Goal: Connect with others: Find specific page/section

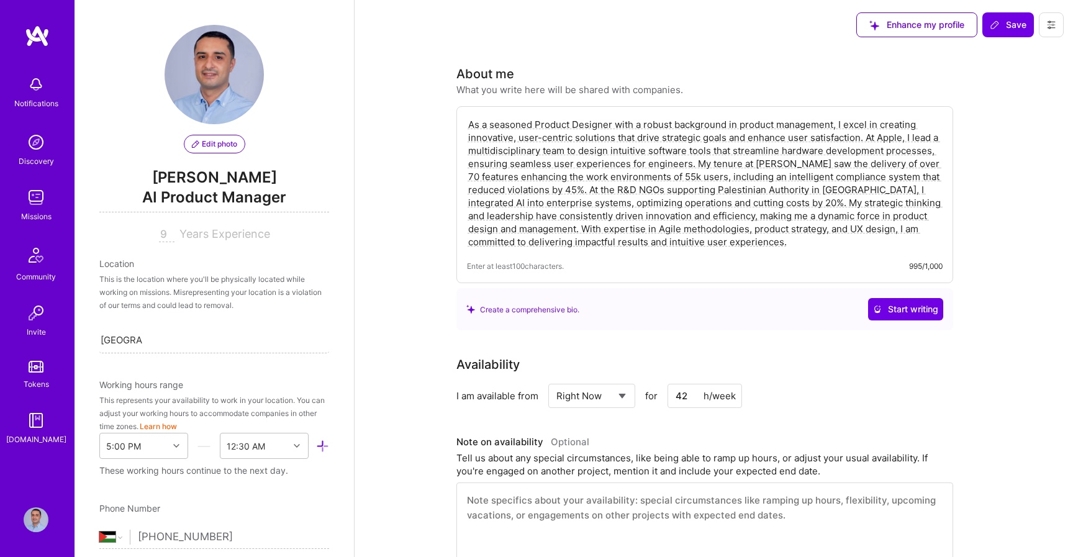
select select "PS"
select select "Right Now"
click at [29, 42] on img at bounding box center [37, 36] width 25 height 22
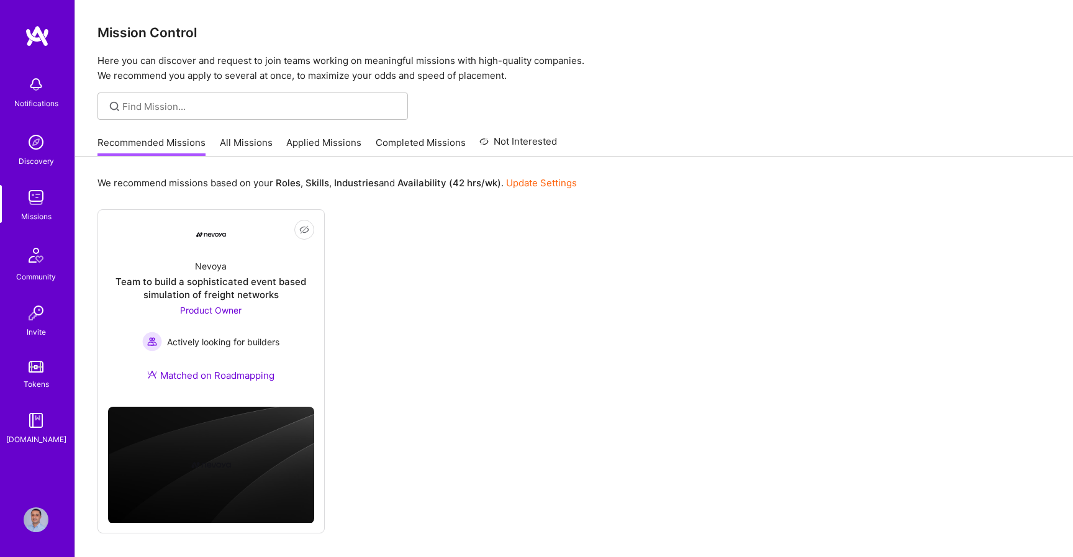
click at [36, 518] on img at bounding box center [36, 519] width 25 height 25
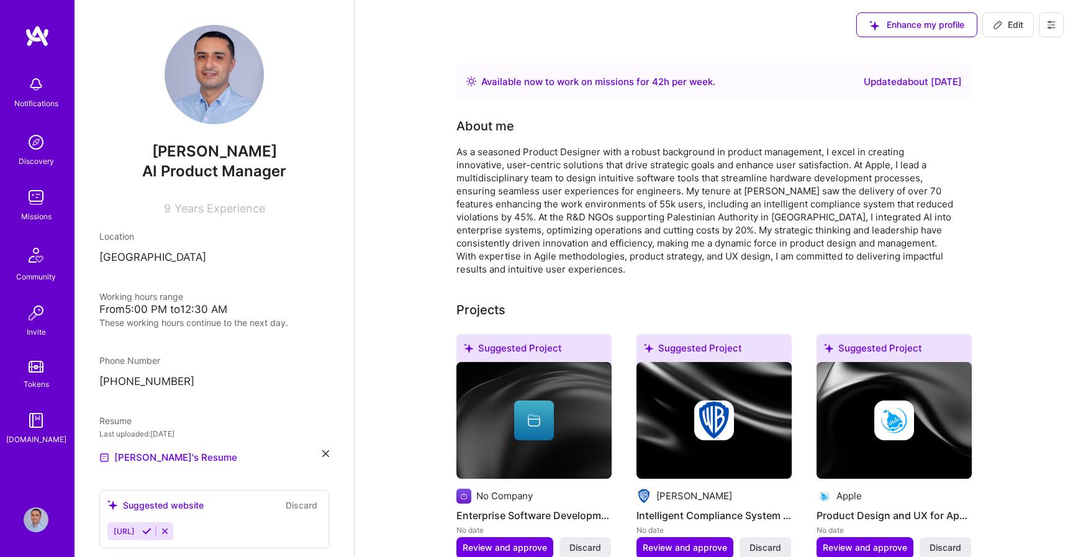
click at [999, 25] on icon at bounding box center [998, 25] width 10 height 10
select select "PS"
select select "Right Now"
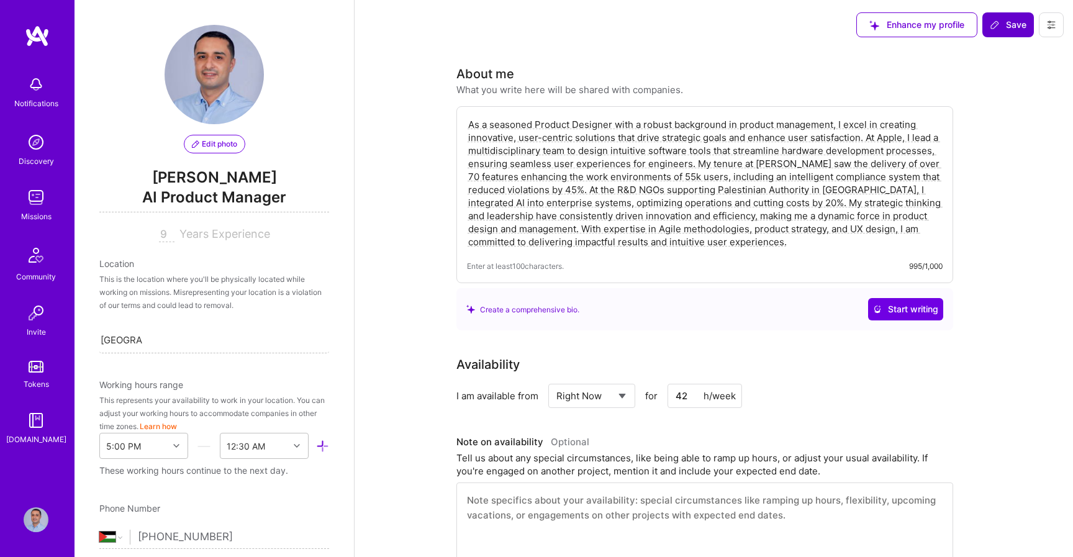
click at [1053, 20] on icon at bounding box center [1051, 25] width 10 height 10
click at [1032, 56] on button "Settings" at bounding box center [1016, 53] width 93 height 32
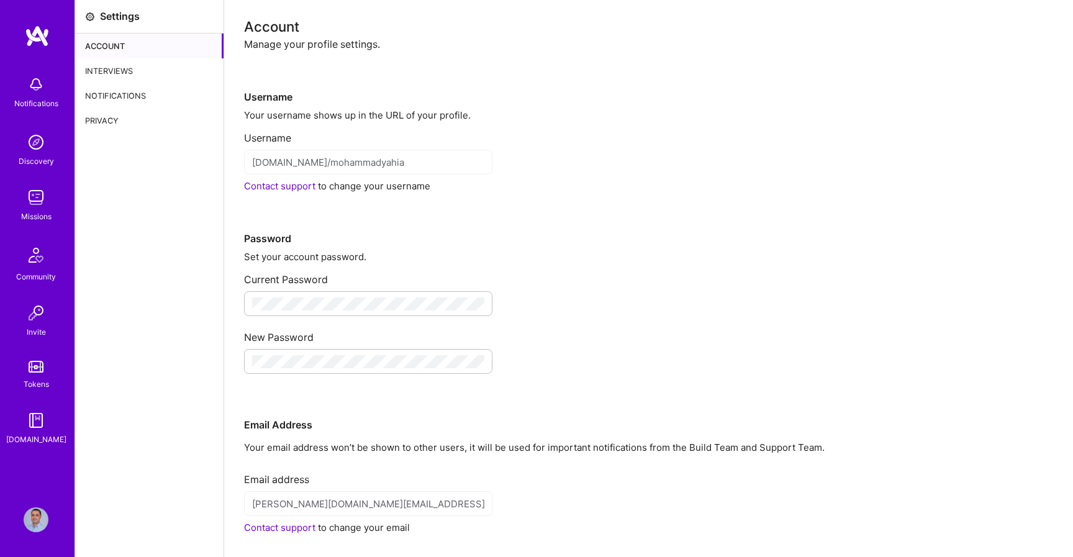
click at [332, 51] on div "Username" at bounding box center [648, 77] width 809 height 53
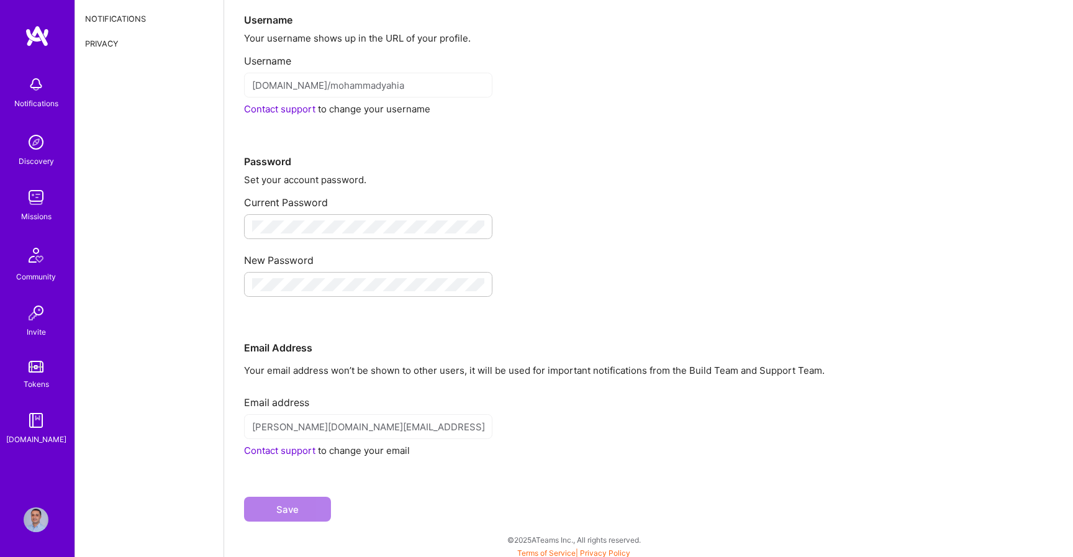
scroll to position [81, 0]
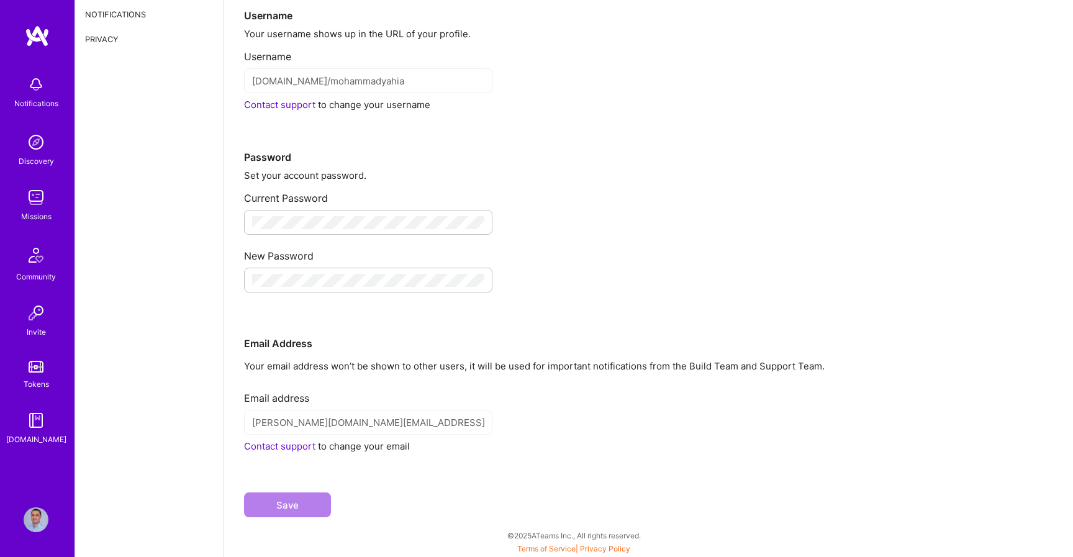
click at [284, 446] on link "Contact support" at bounding box center [279, 446] width 71 height 12
click at [37, 145] on img at bounding box center [36, 142] width 25 height 25
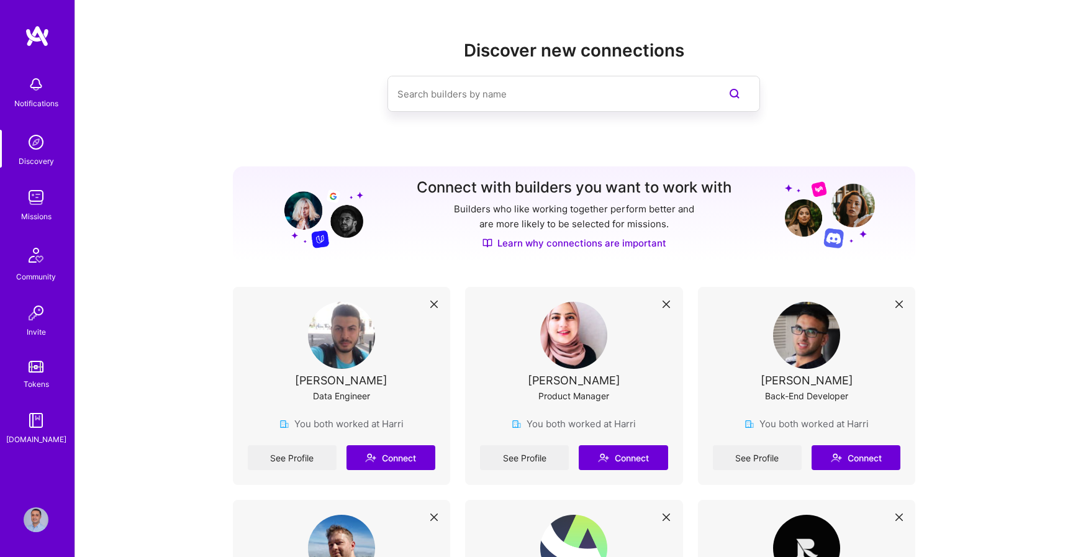
click at [585, 335] on img at bounding box center [573, 335] width 67 height 67
click at [544, 99] on input at bounding box center [548, 94] width 303 height 32
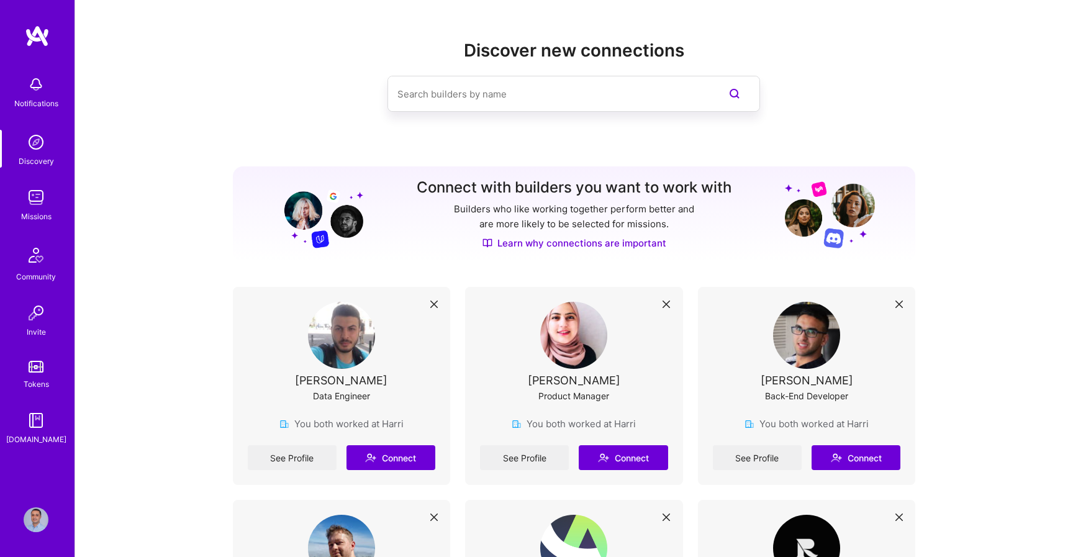
click at [504, 88] on input at bounding box center [548, 94] width 303 height 32
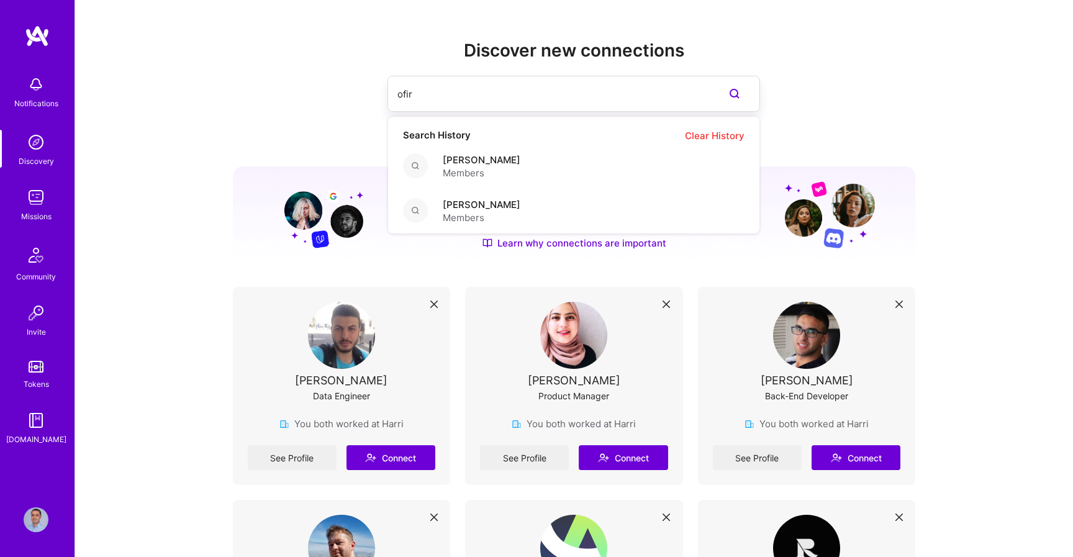
type input "ofir"
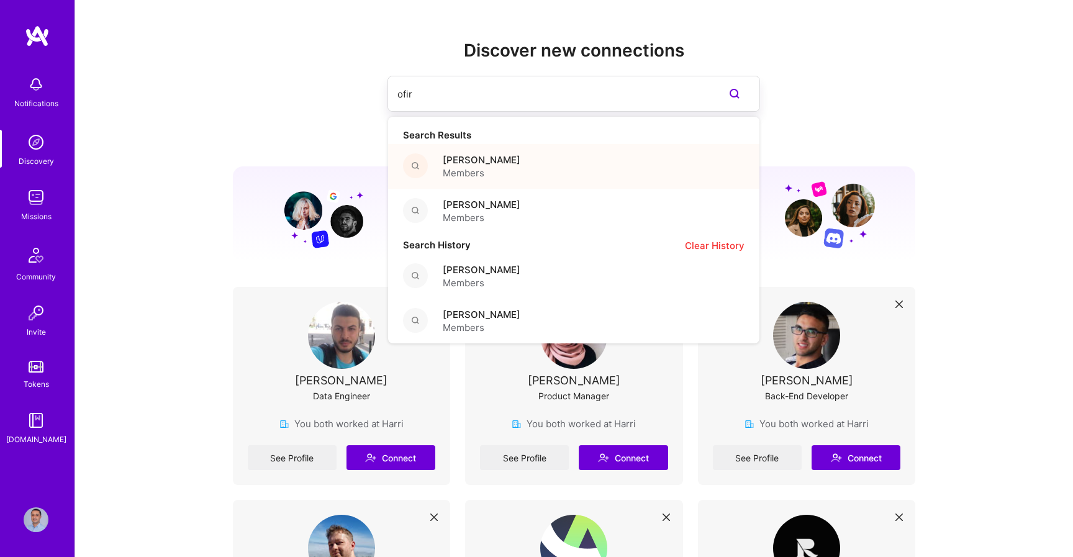
click at [495, 159] on div "[PERSON_NAME] Members" at bounding box center [573, 166] width 371 height 45
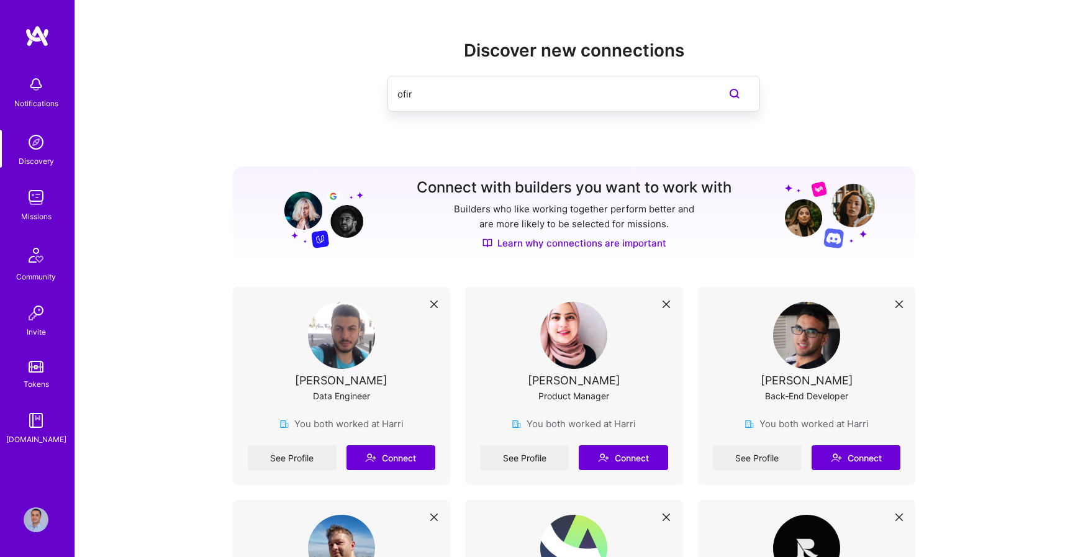
click at [531, 101] on input "ofir" at bounding box center [548, 94] width 303 height 32
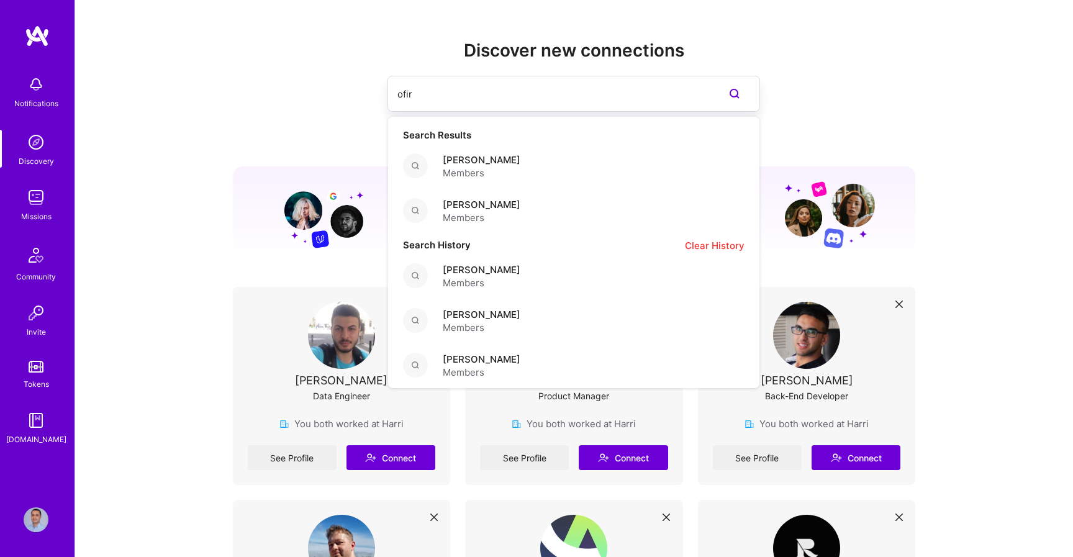
click at [531, 101] on input "ofir" at bounding box center [548, 94] width 303 height 32
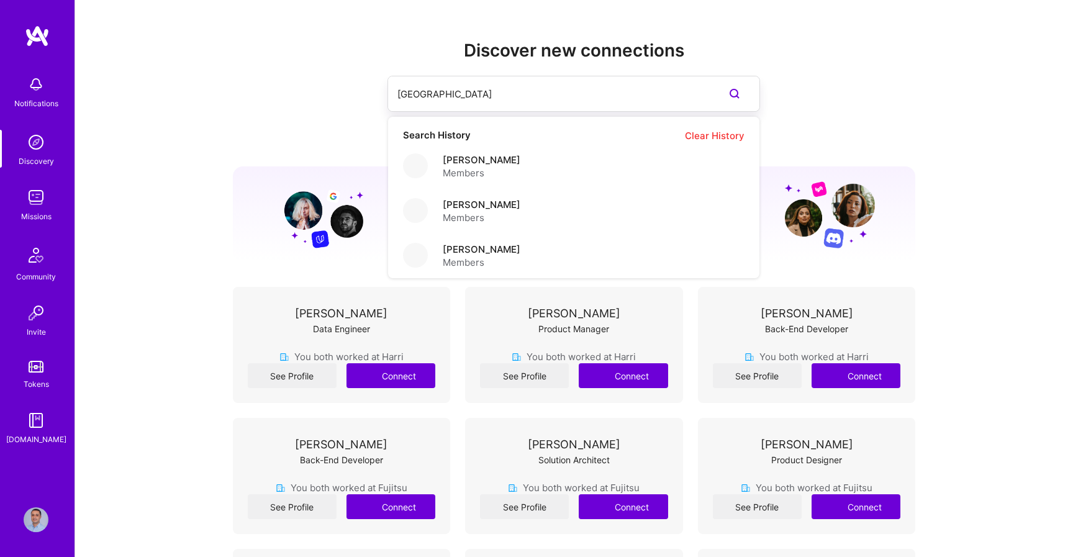
type input "[GEOGRAPHIC_DATA]"
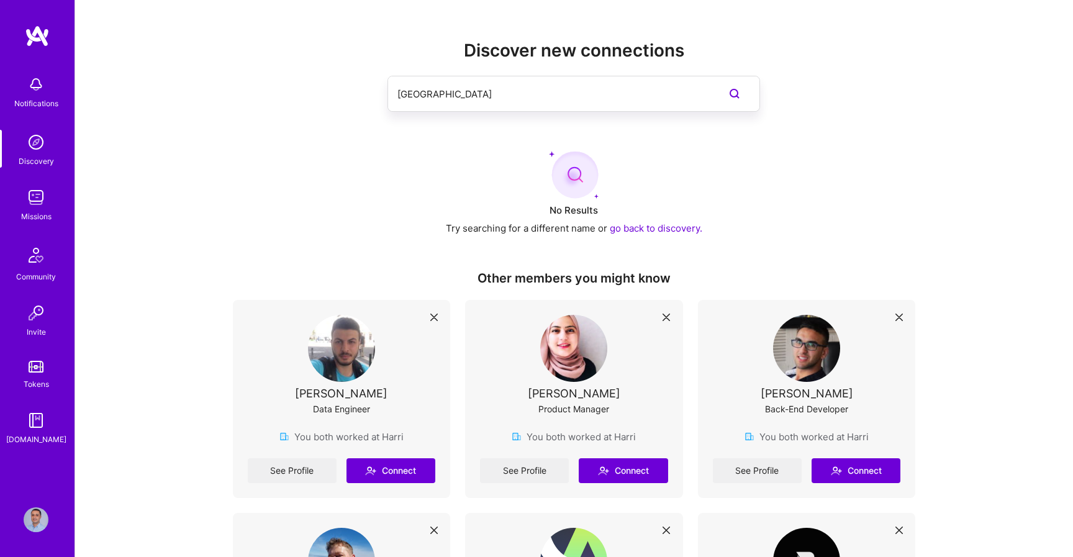
click at [445, 102] on input "[GEOGRAPHIC_DATA]" at bounding box center [548, 94] width 303 height 32
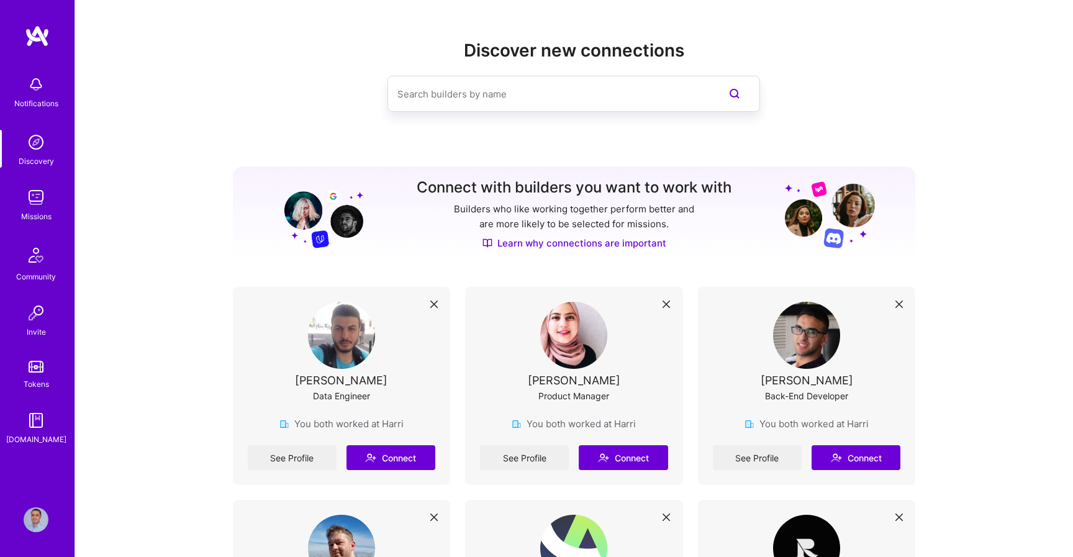
click at [35, 520] on img at bounding box center [36, 519] width 25 height 25
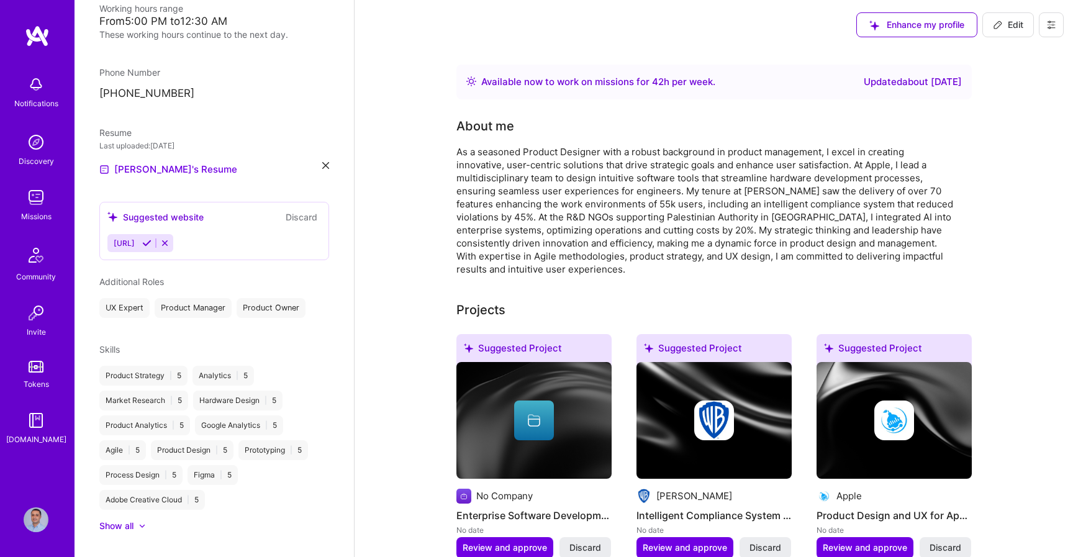
scroll to position [362, 0]
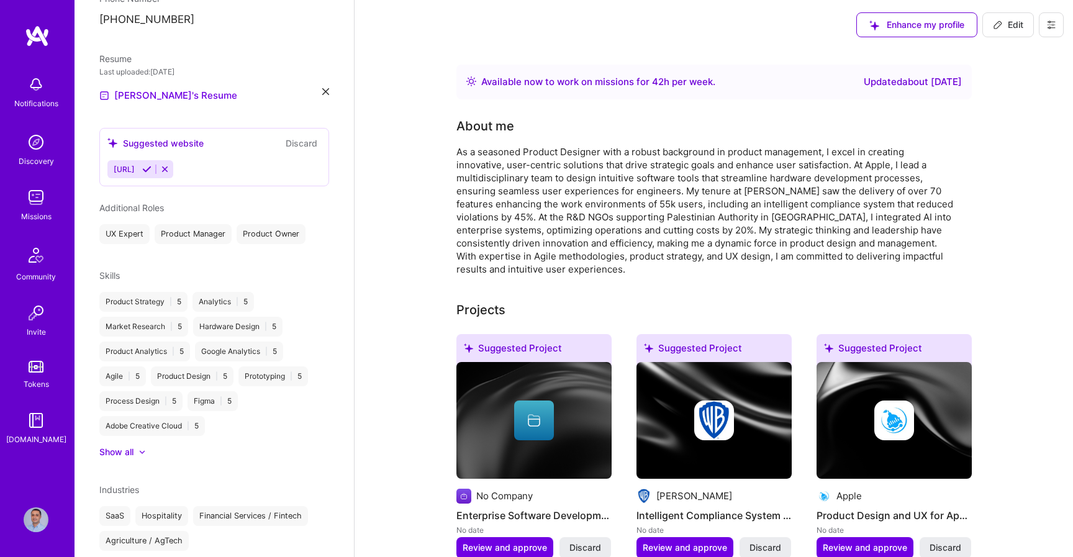
click at [1005, 19] on span "Edit" at bounding box center [1008, 25] width 30 height 12
select select "PS"
select select "Right Now"
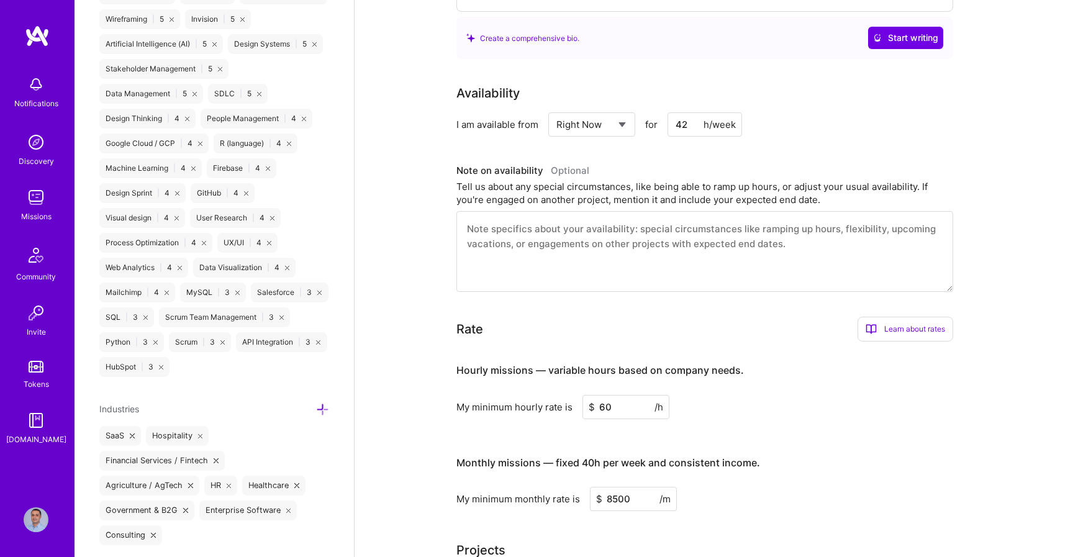
scroll to position [0, 0]
